Goal: Task Accomplishment & Management: Complete application form

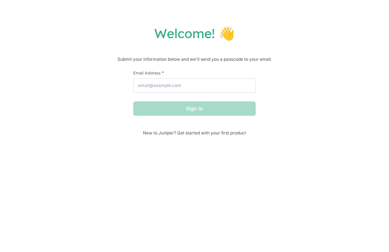
click at [152, 136] on span "New to Juniper? Get started with your first product" at bounding box center [194, 132] width 122 height 5
click at [138, 86] on input "Email Address *" at bounding box center [194, 85] width 122 height 14
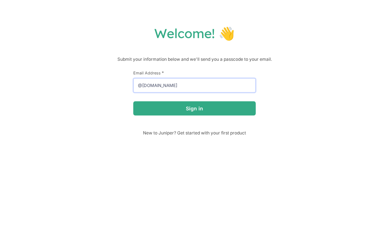
type input "@[DOMAIN_NAME]"
click at [194, 109] on button "Sign in" at bounding box center [194, 109] width 122 height 14
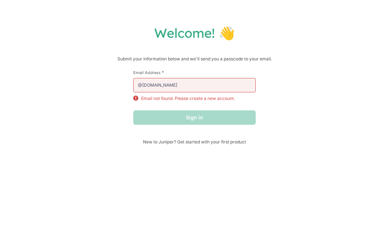
click at [149, 100] on p "Email not found. Please create a new account." at bounding box center [188, 99] width 94 height 6
click at [161, 80] on input "@[DOMAIN_NAME]" at bounding box center [194, 85] width 122 height 14
